Goal: Find contact information: Find contact information

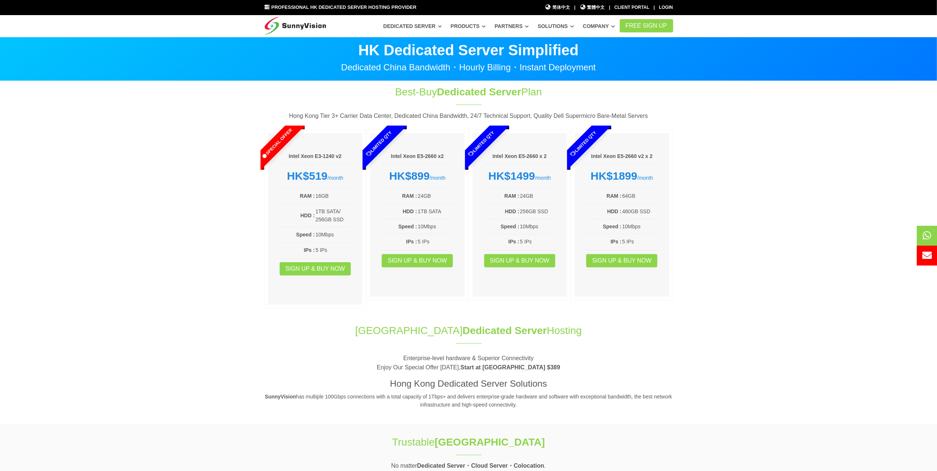
click at [322, 25] on img at bounding box center [295, 24] width 62 height 18
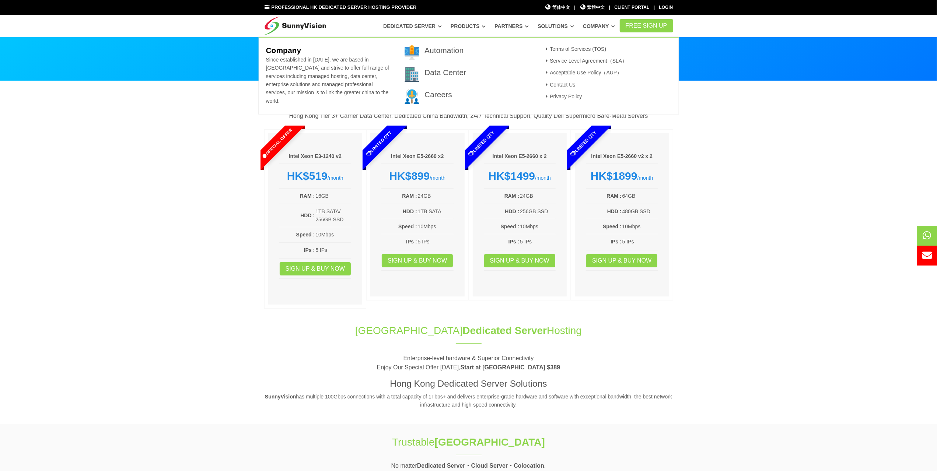
click at [615, 25] on link "Company" at bounding box center [599, 26] width 32 height 13
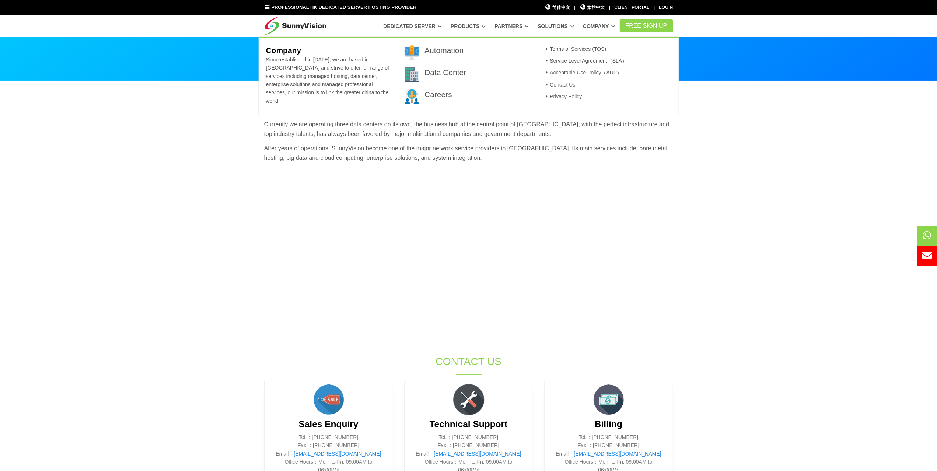
drag, startPoint x: 170, startPoint y: 151, endPoint x: 173, endPoint y: 144, distance: 7.9
click at [170, 151] on section "SunnyVision Limited holds different group of brands, service including Data Cen…" at bounding box center [468, 296] width 937 height 431
click at [801, 205] on section "SunnyVision Limited holds different group of brands, service including Data Cen…" at bounding box center [468, 296] width 937 height 431
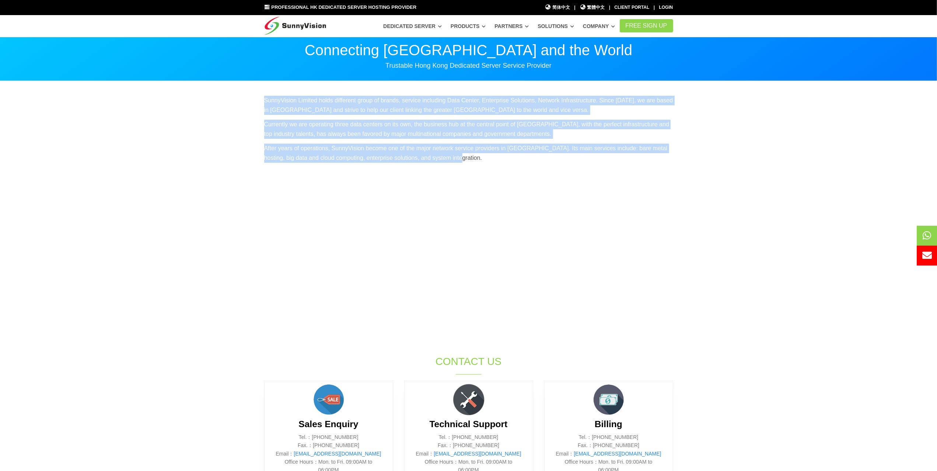
drag, startPoint x: 263, startPoint y: 102, endPoint x: 530, endPoint y: 163, distance: 274.1
click at [530, 163] on div "SunnyVision Limited holds different group of brands, service including Data Cen…" at bounding box center [469, 132] width 420 height 72
copy div "SunnyVision Limited holds different group of brands, service including Data Cen…"
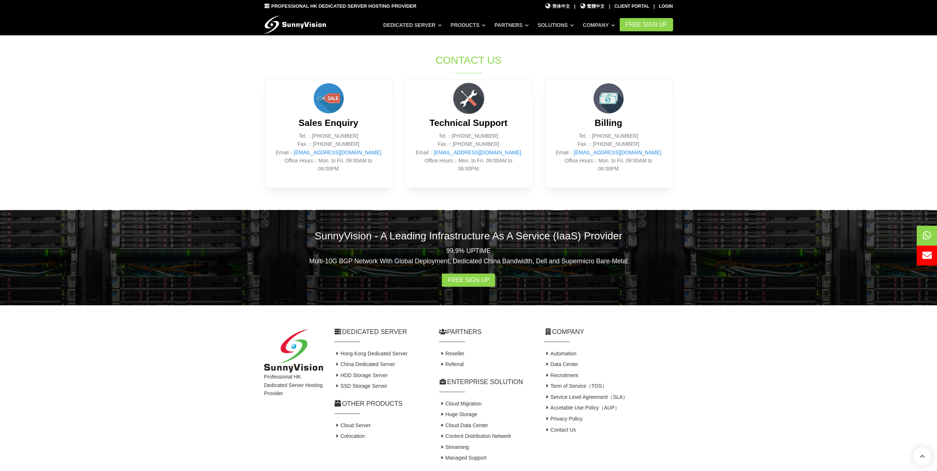
scroll to position [338, 0]
